Goal: Task Accomplishment & Management: Complete application form

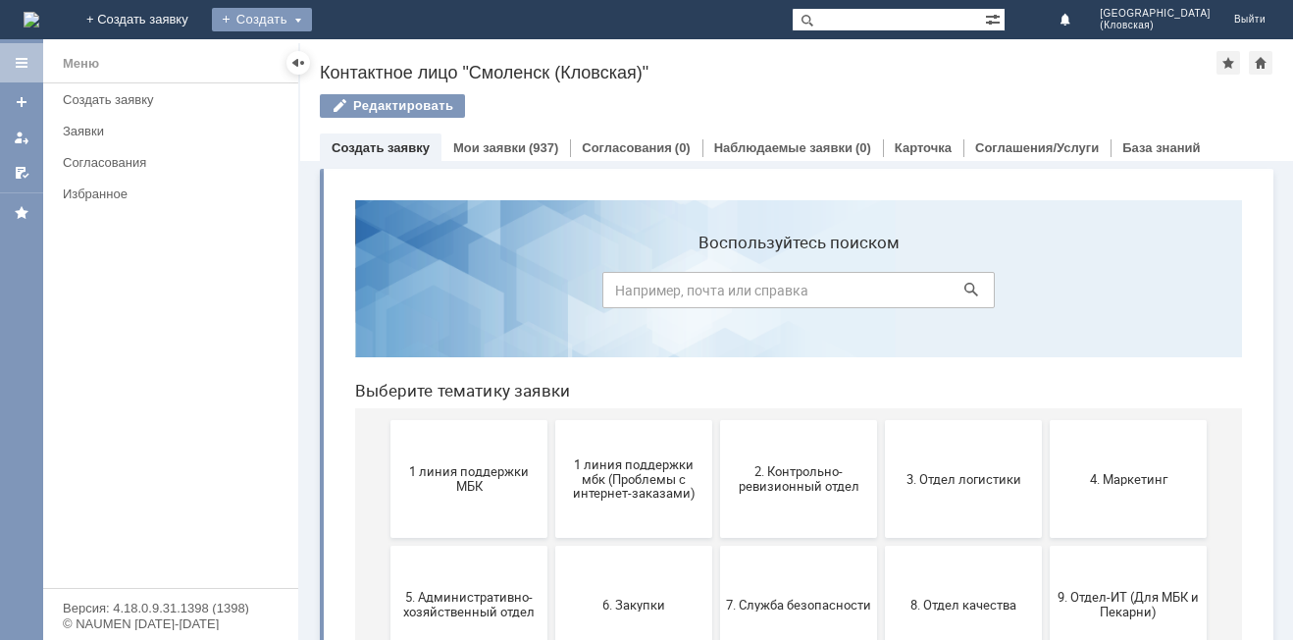
click at [312, 15] on div "Создать" at bounding box center [262, 20] width 100 height 24
click at [365, 50] on link "Заявка" at bounding box center [290, 59] width 149 height 24
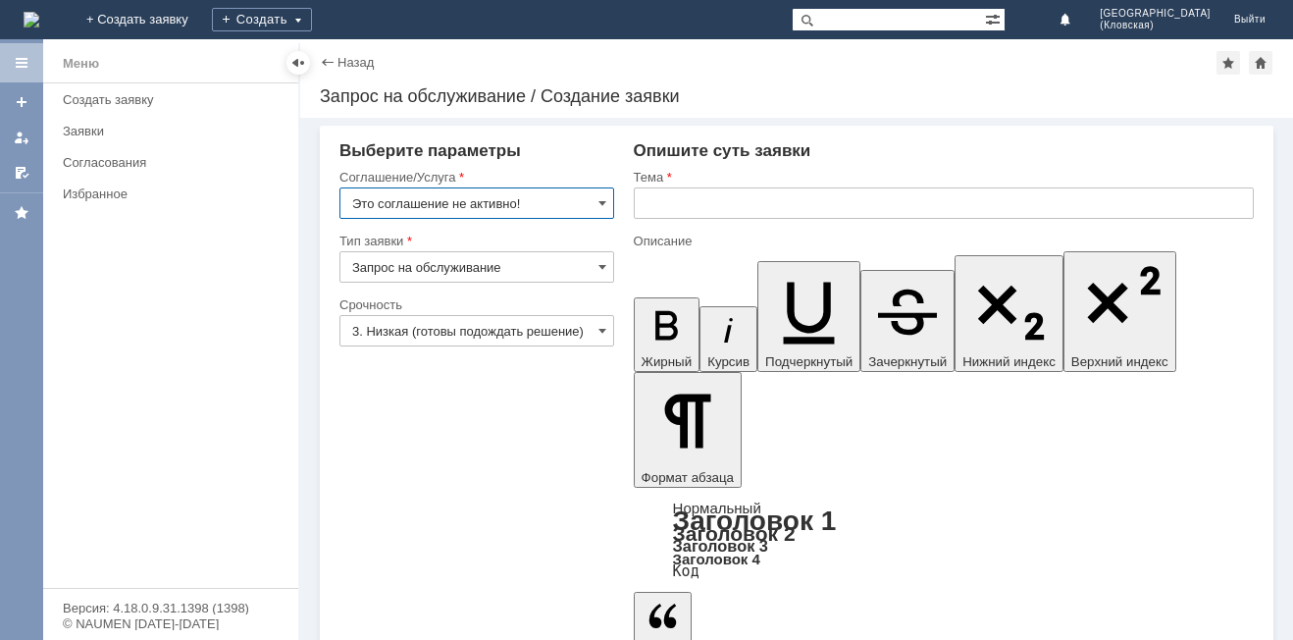
click at [559, 209] on input "Это соглашение не активно!" at bounding box center [476, 202] width 275 height 31
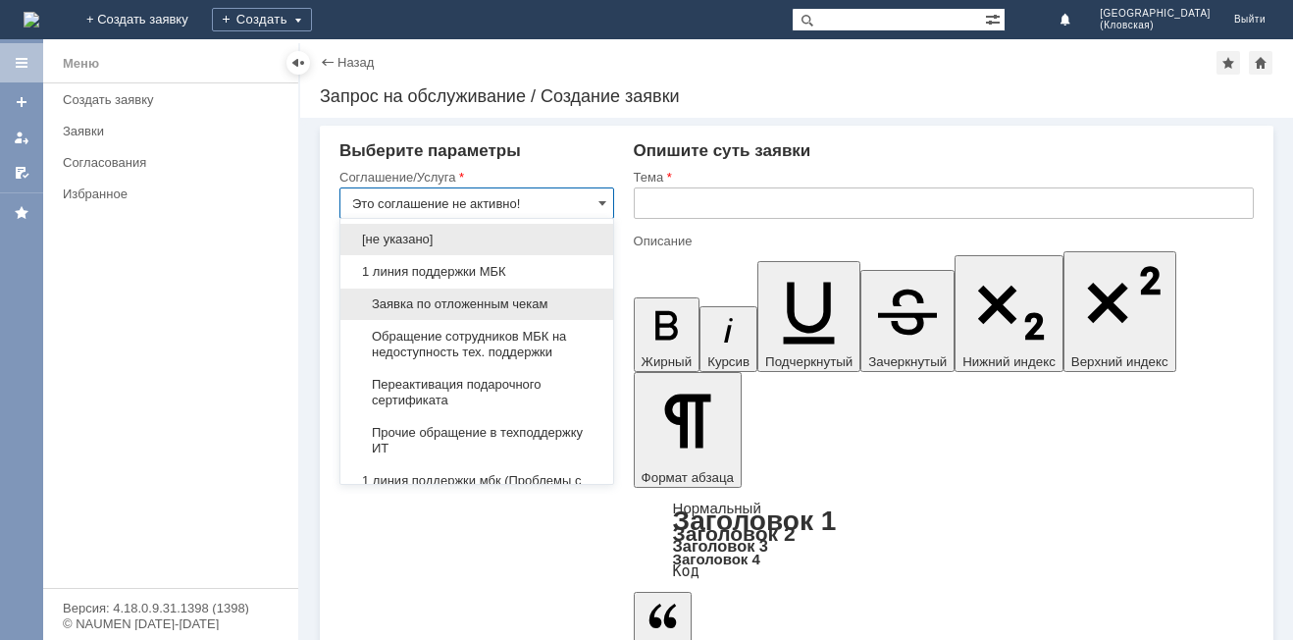
click at [452, 307] on span "Заявка по отложенным чекам" at bounding box center [476, 304] width 249 height 16
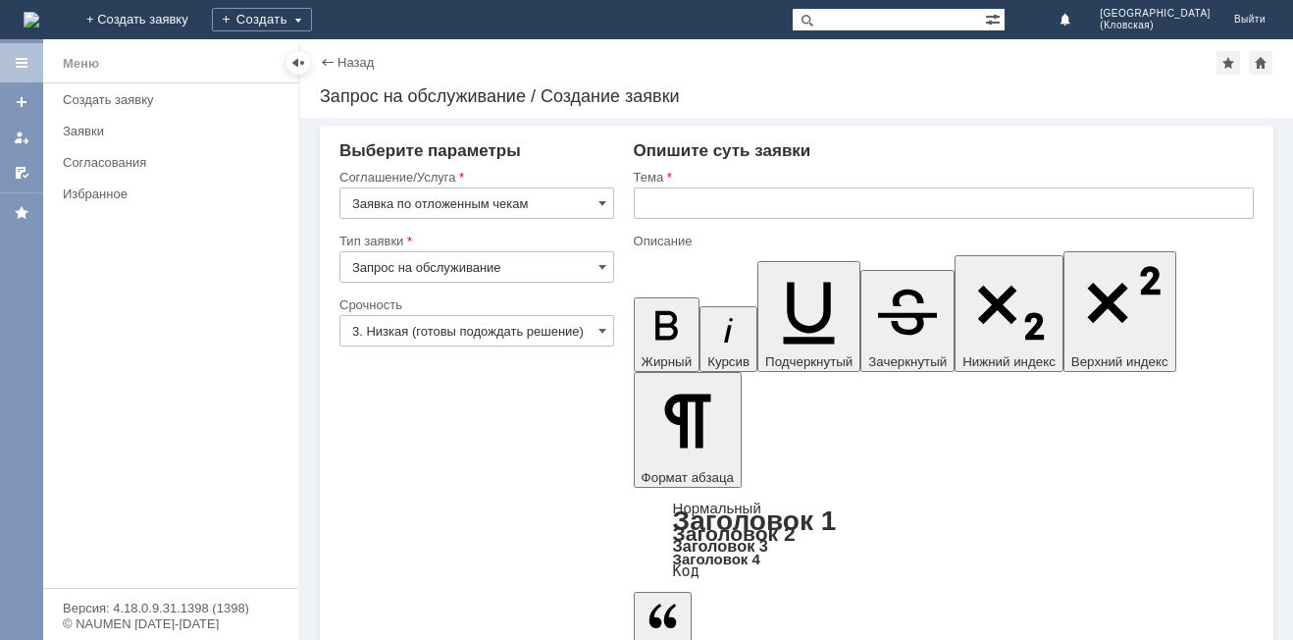
type input "Заявка по отложенным чекам"
click at [463, 322] on input "3. Низкая (готовы подождать решение)" at bounding box center [476, 330] width 275 height 31
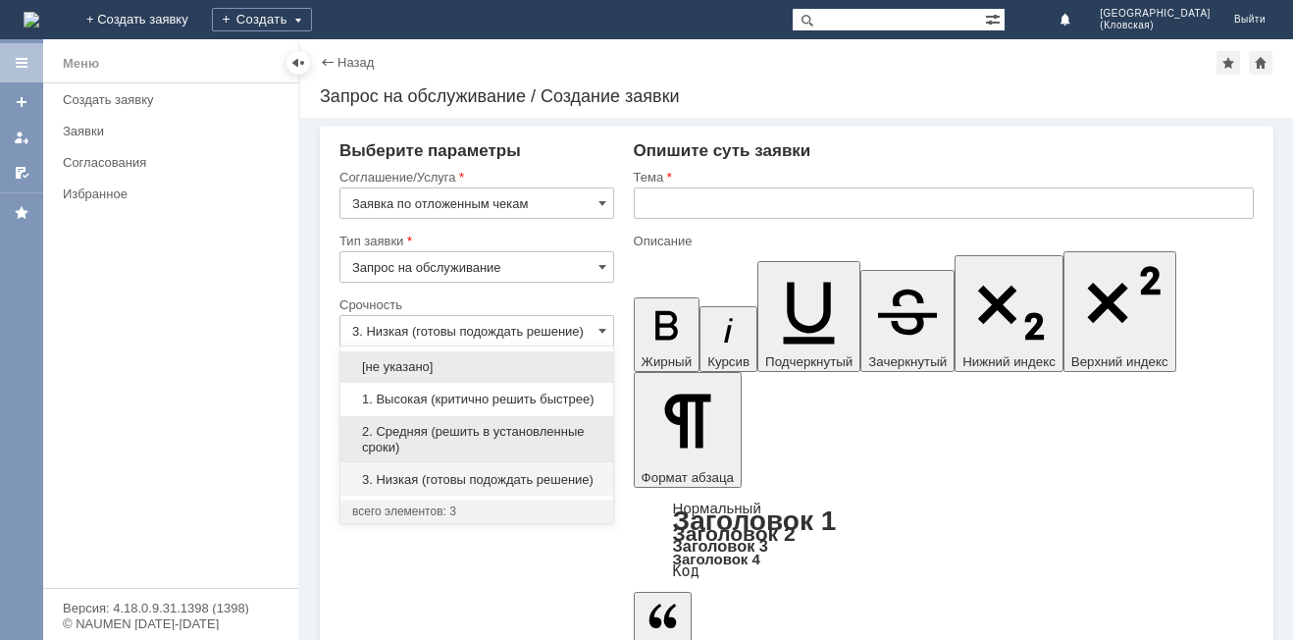
click at [428, 432] on span "2. Средняя (решить в установленные сроки)" at bounding box center [476, 439] width 249 height 31
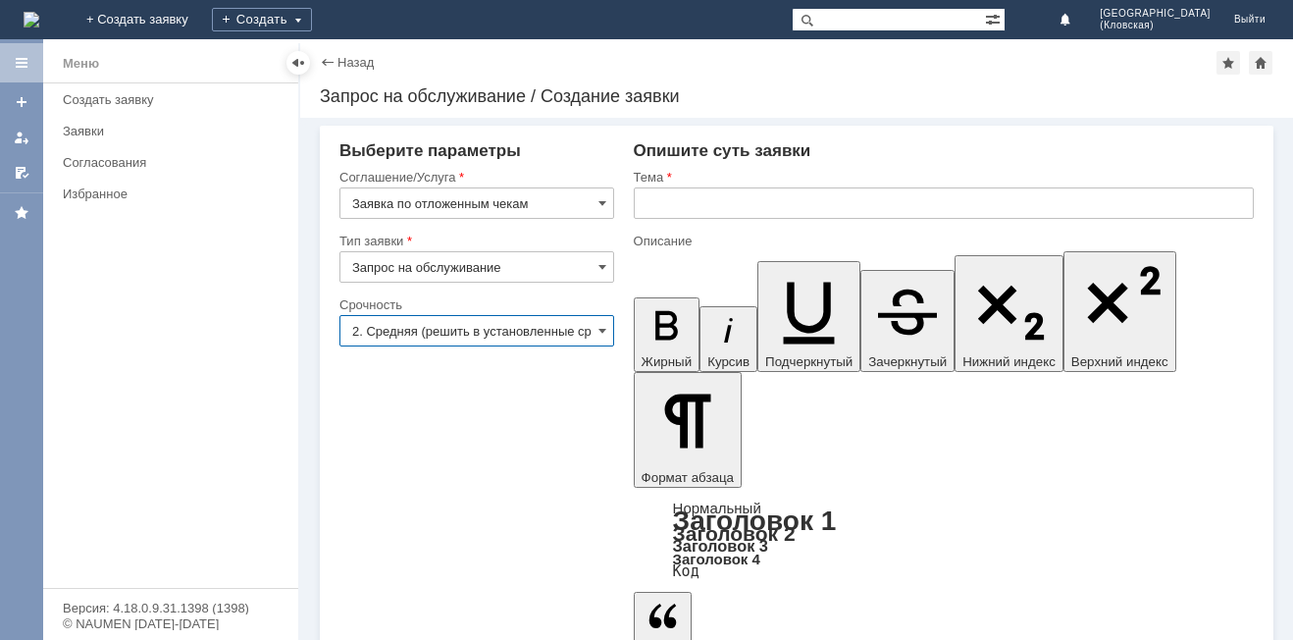
type input "2. Средняя (решить в установленные сроки)"
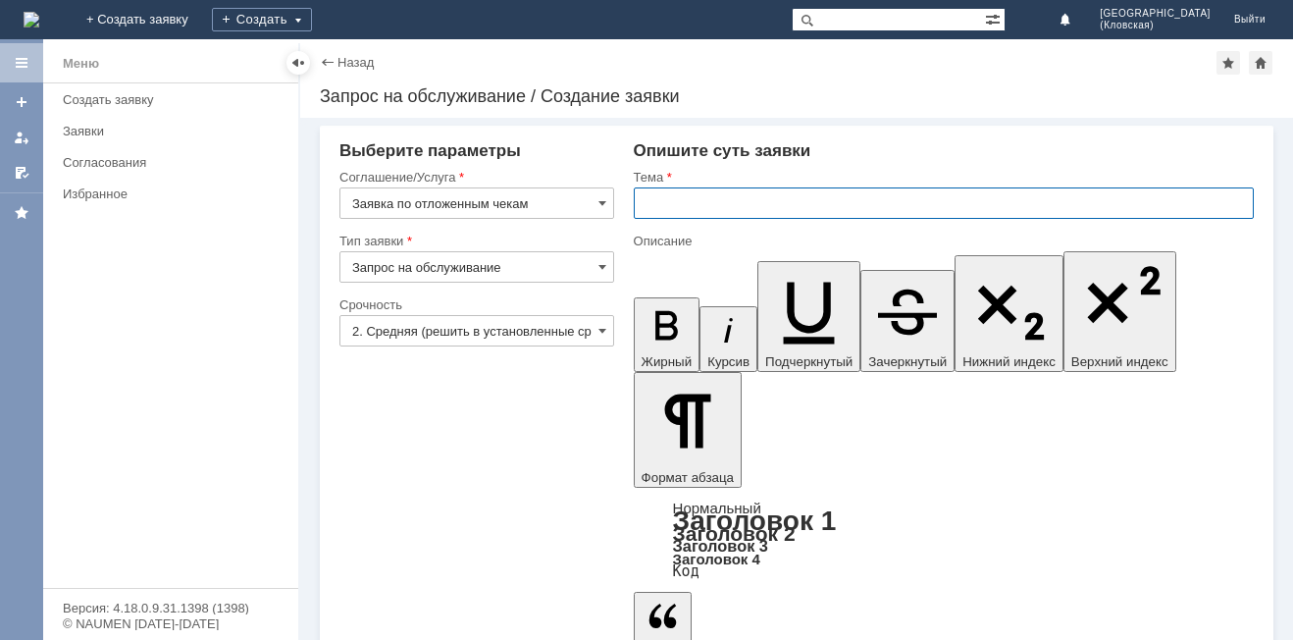
click at [779, 202] on input "text" at bounding box center [944, 202] width 620 height 31
type input "отложенные чеки [DATE]"
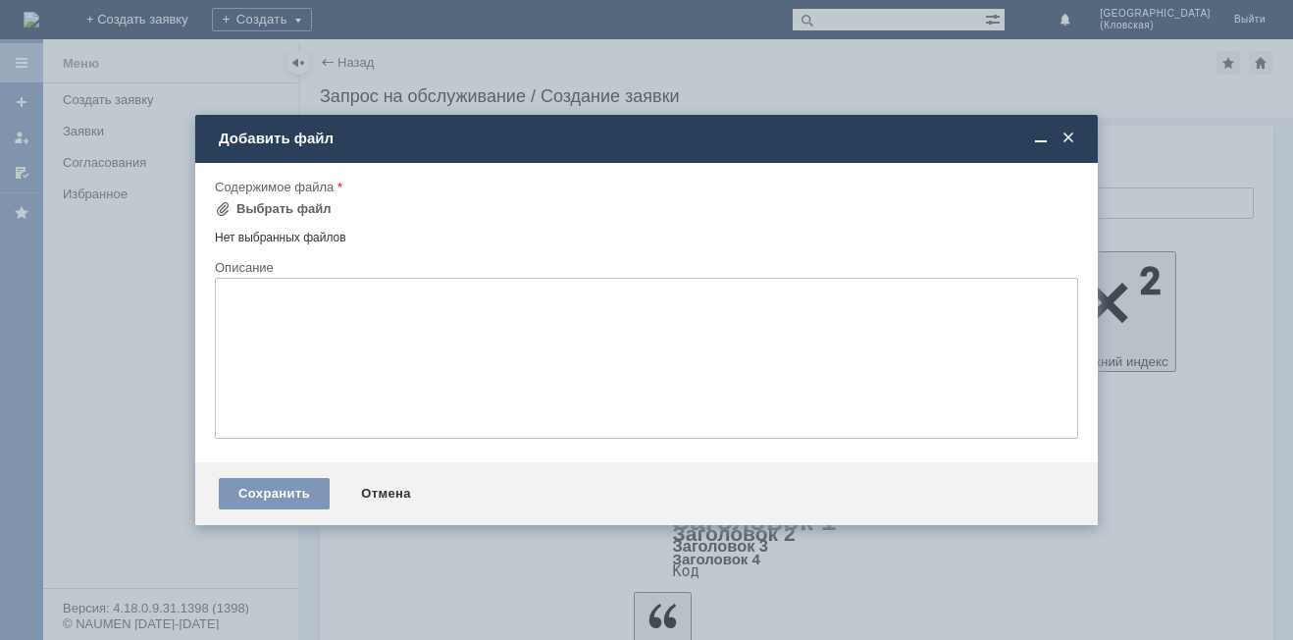
click at [325, 236] on div "Нет выбранных файлов" at bounding box center [646, 234] width 863 height 23
click at [250, 212] on div "Выбрать файл" at bounding box center [283, 209] width 95 height 16
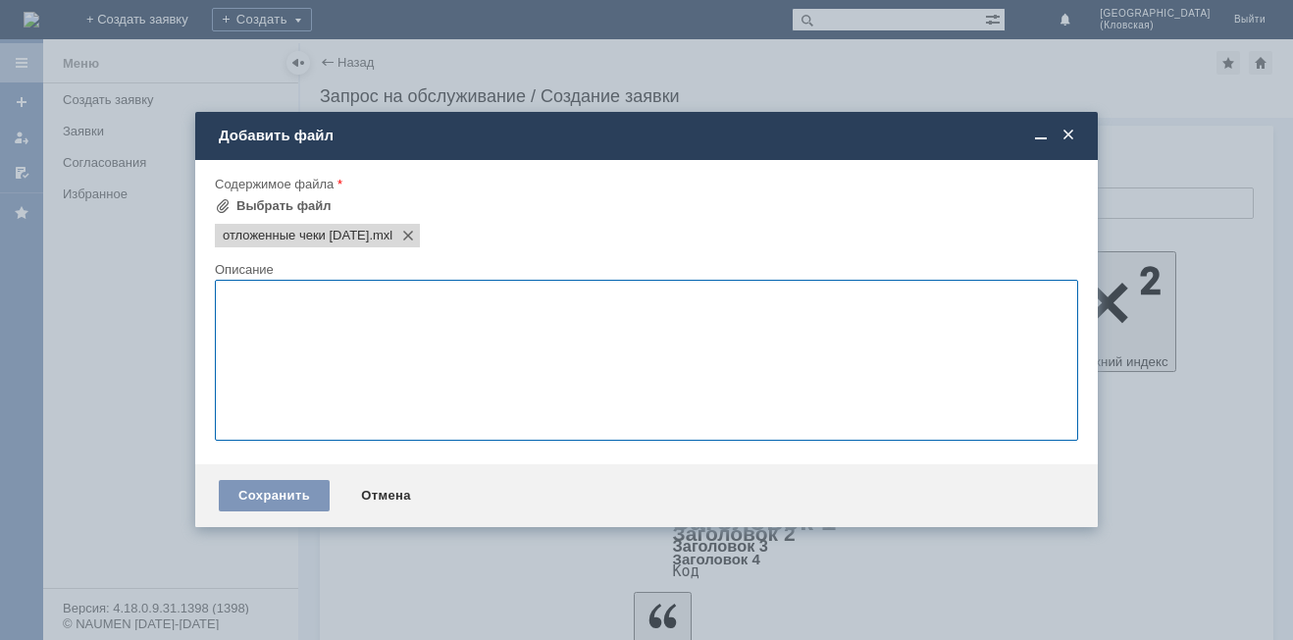
click at [321, 355] on textarea at bounding box center [646, 360] width 863 height 161
type textarea "просьба удалить отложенные чеки"
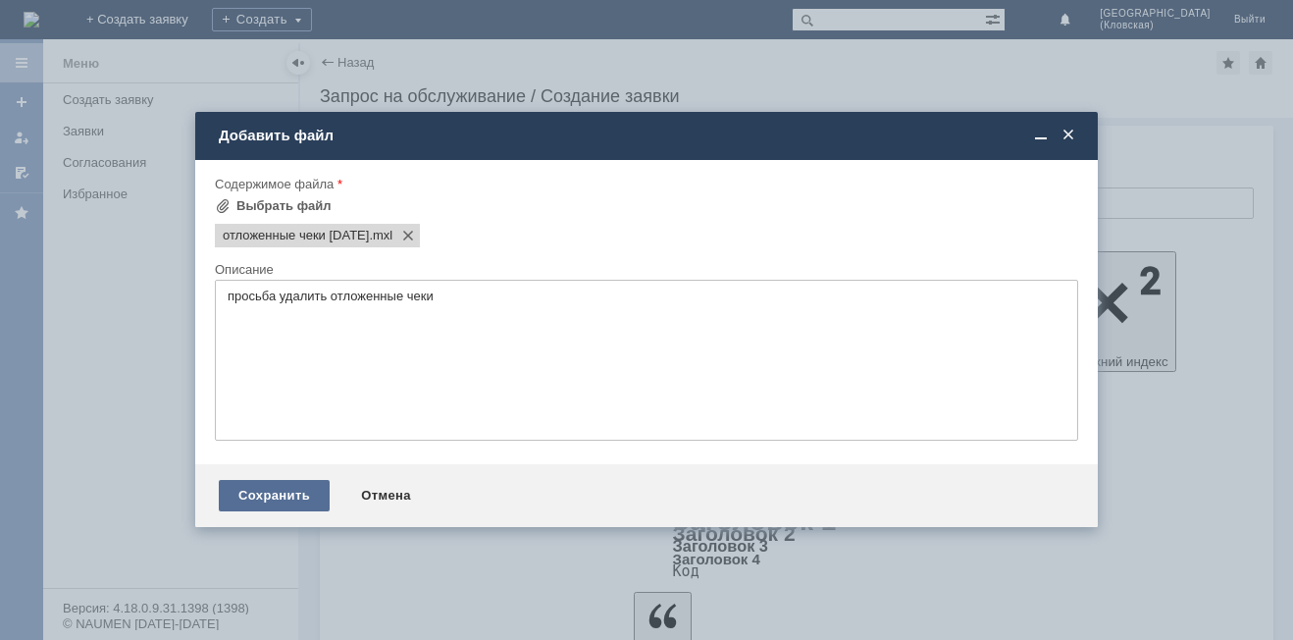
click at [286, 494] on div "Сохранить" at bounding box center [274, 495] width 111 height 31
